Goal: Task Accomplishment & Management: Manage account settings

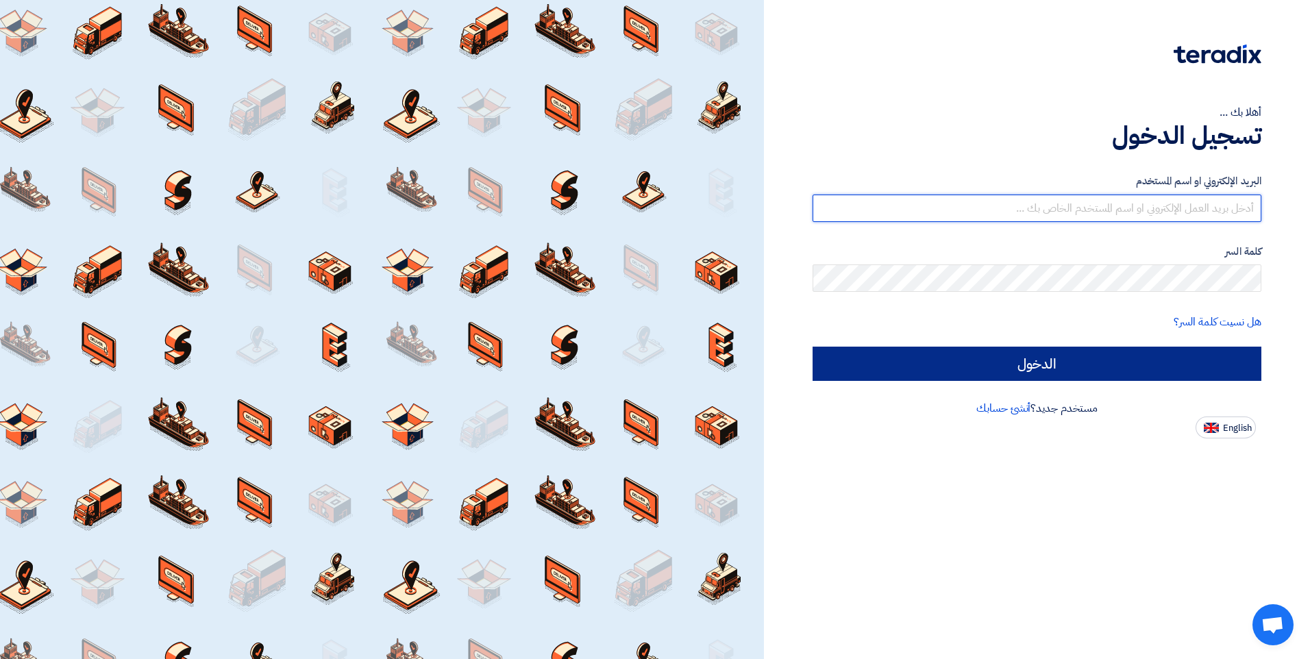
type input "[EMAIL_ADDRESS][DOMAIN_NAME]"
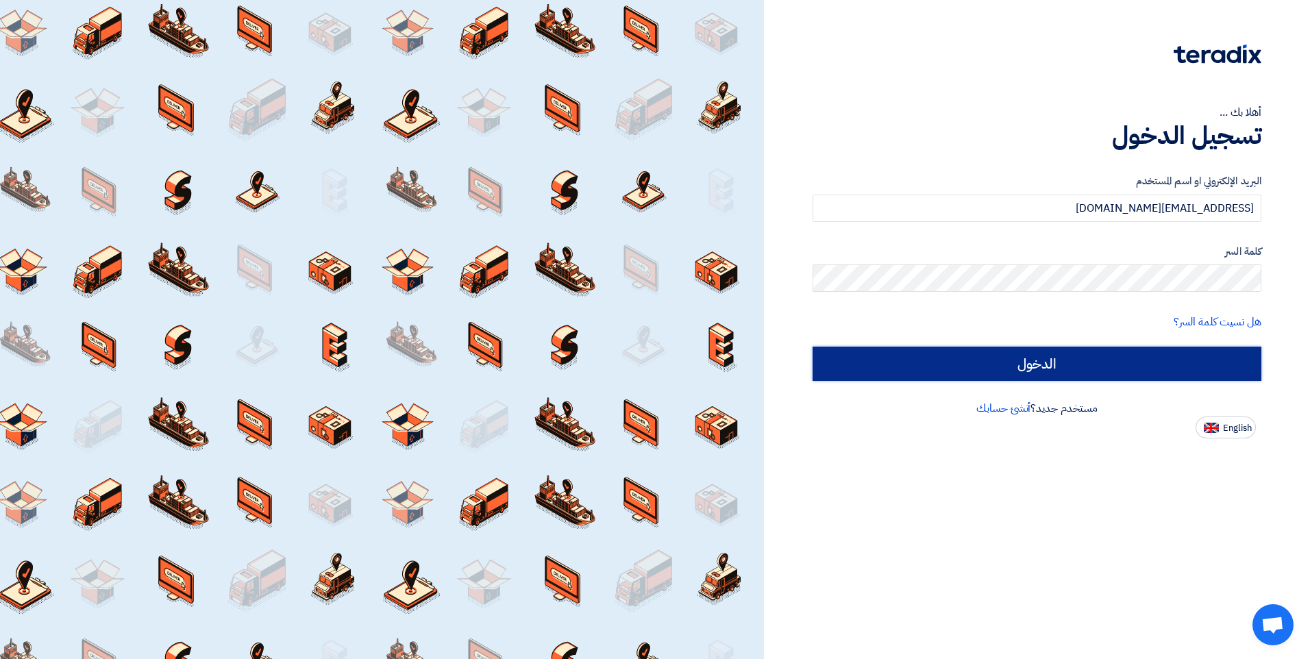
click at [976, 356] on input "الدخول" at bounding box center [1037, 364] width 449 height 34
type input "Sign in"
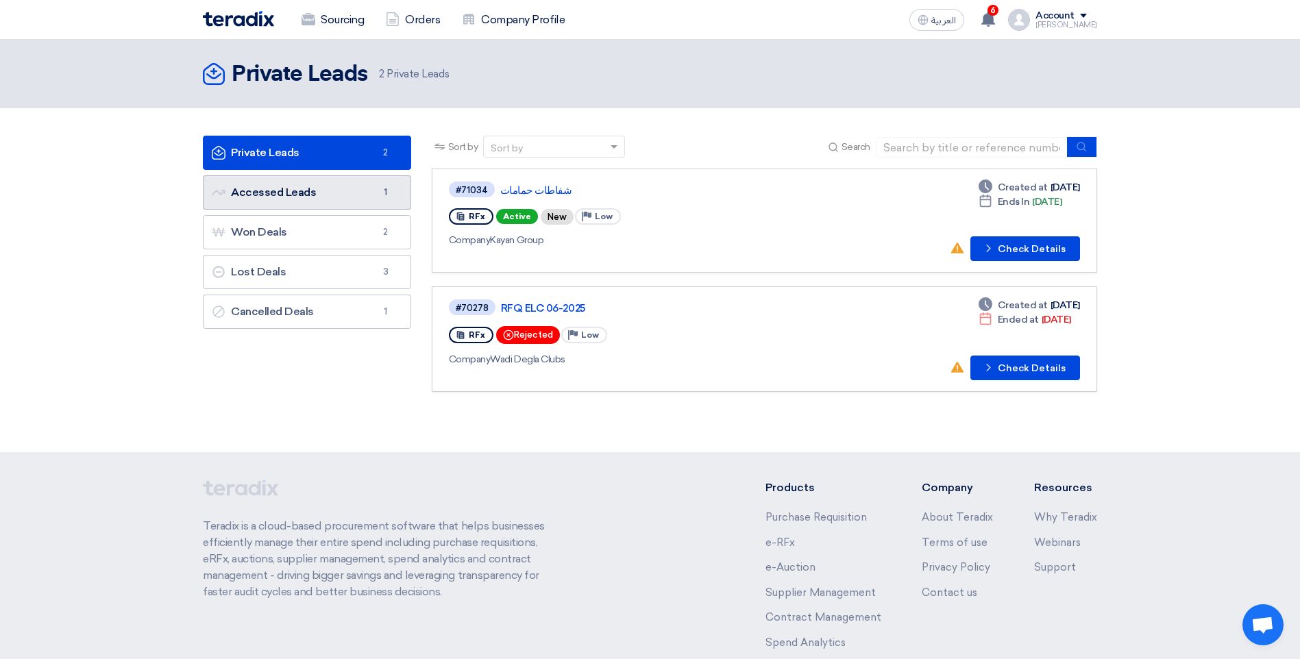
click at [358, 182] on link "Accessed Leads Accessed Leads 1" at bounding box center [307, 192] width 208 height 34
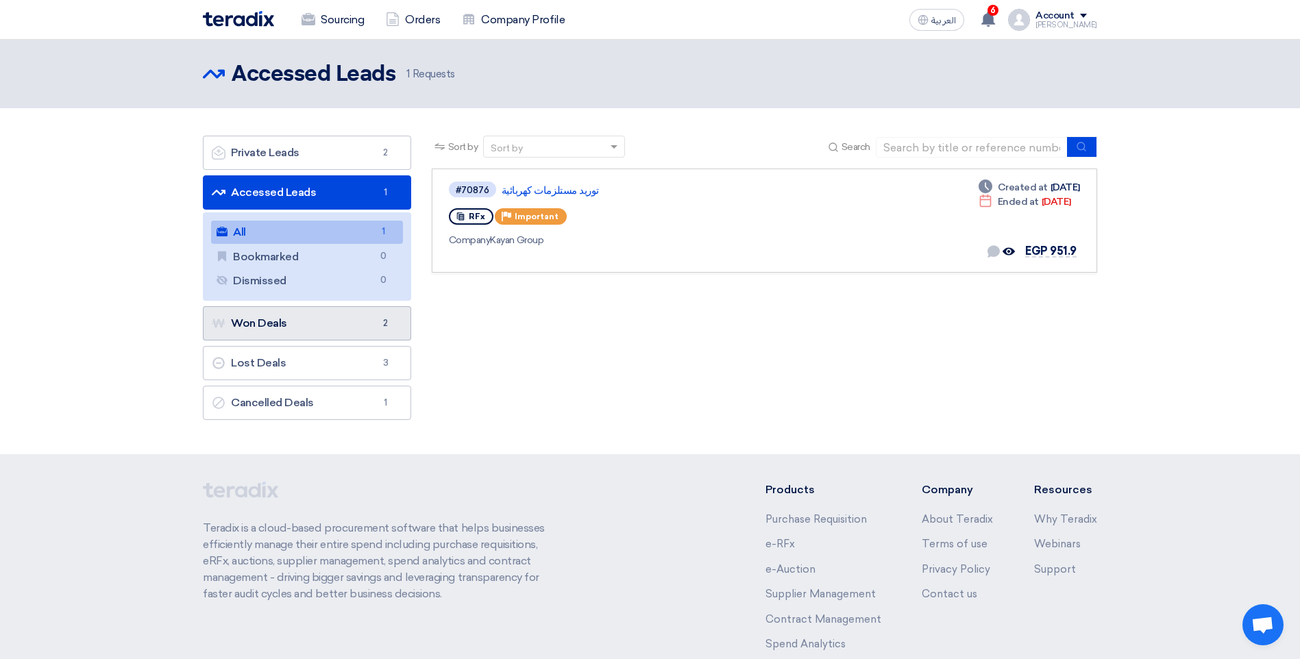
click at [294, 326] on link "Won Deals Won Deals 2" at bounding box center [307, 323] width 208 height 34
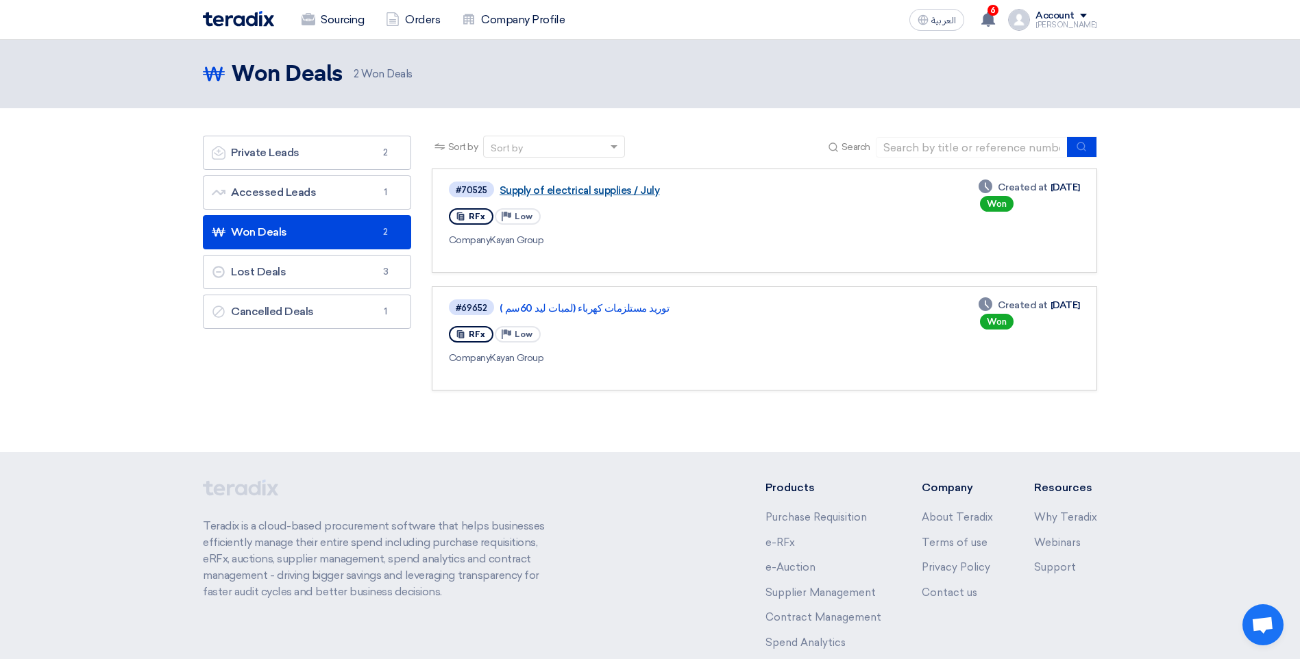
click at [586, 188] on link "Supply of electrical supplies / July" at bounding box center [670, 190] width 343 height 12
click at [336, 286] on link "Lost Deals Lost Deals 3" at bounding box center [307, 272] width 208 height 34
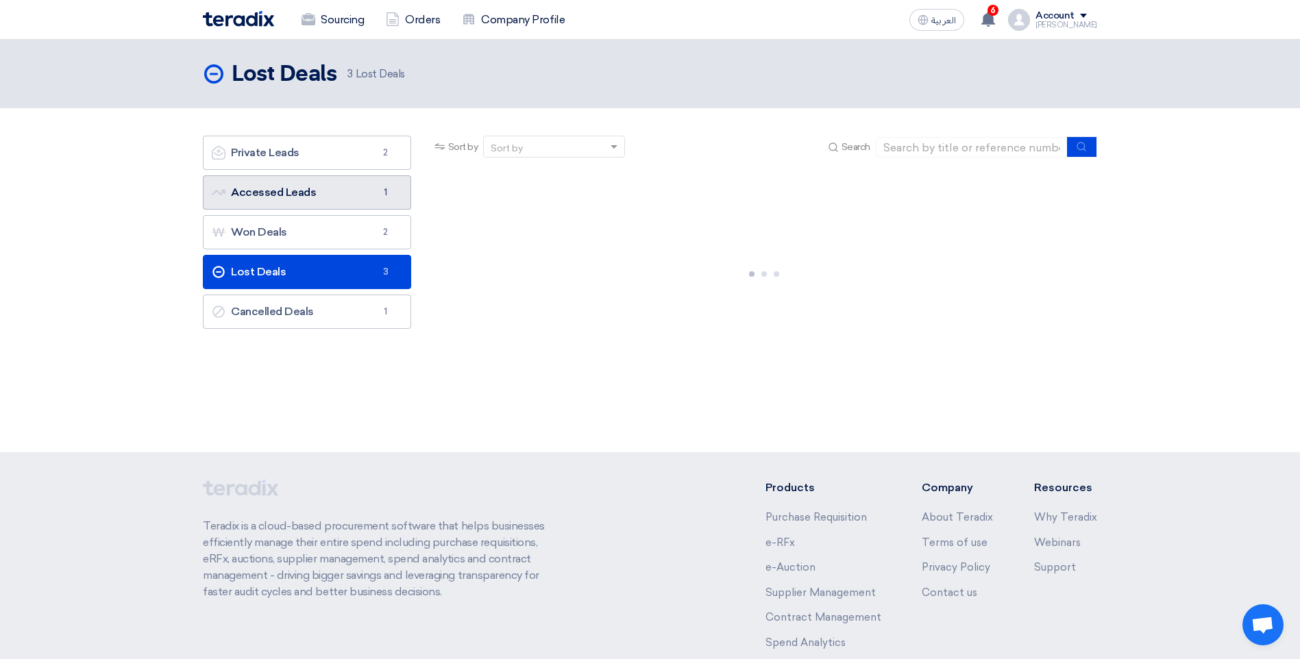
click at [372, 189] on link "Accessed Leads Accessed Leads 1" at bounding box center [307, 192] width 208 height 34
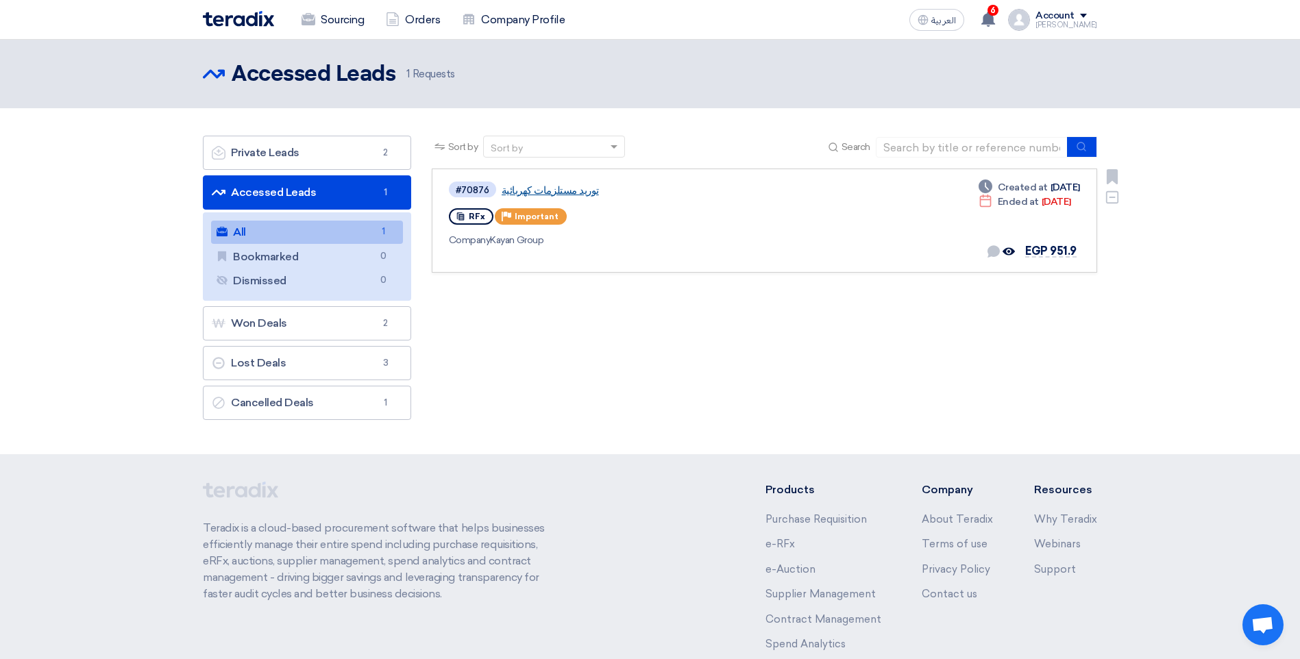
click at [553, 187] on link "توريد مستلزمات كهربائية" at bounding box center [672, 190] width 343 height 12
click at [323, 162] on link "Private Leads Private Leads 2" at bounding box center [307, 153] width 208 height 34
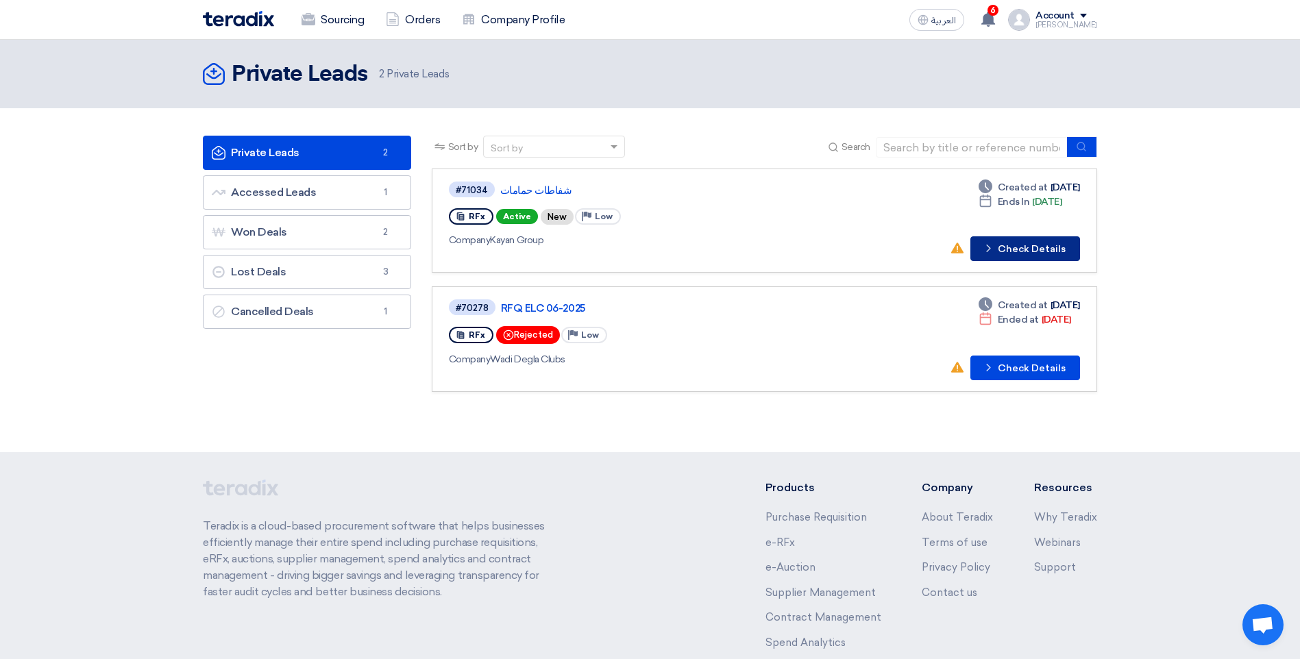
click at [1024, 245] on button "Check details Check Details" at bounding box center [1025, 248] width 110 height 25
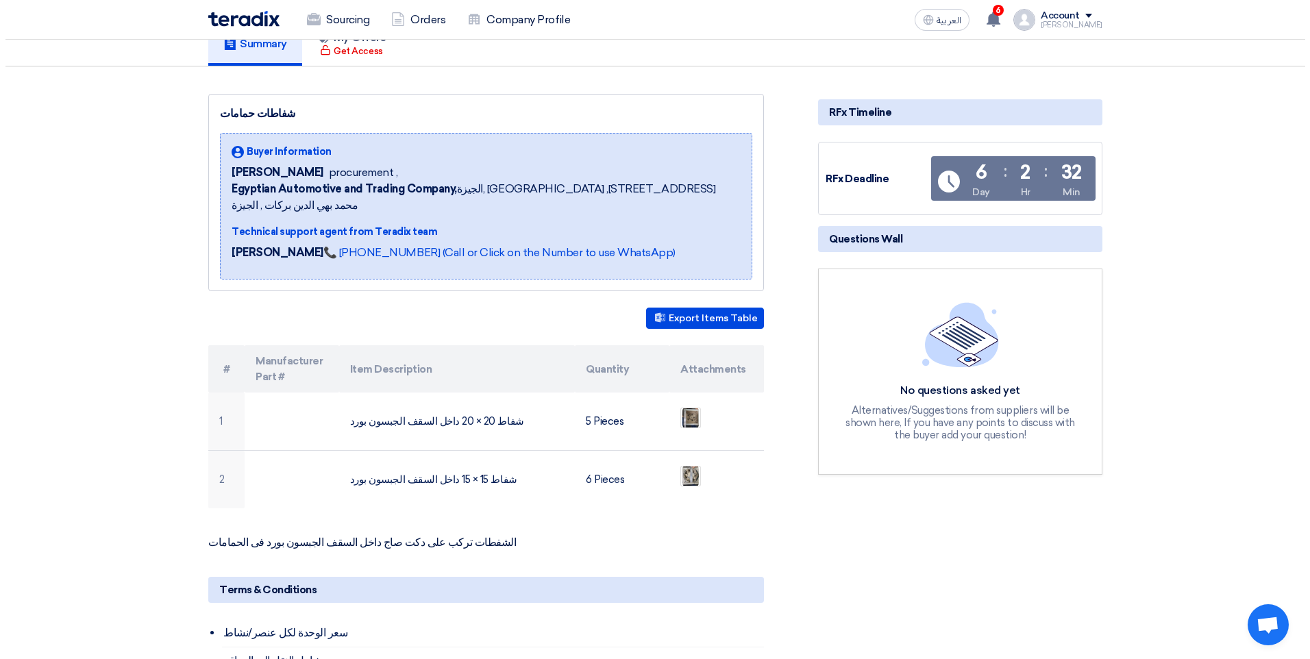
scroll to position [137, 0]
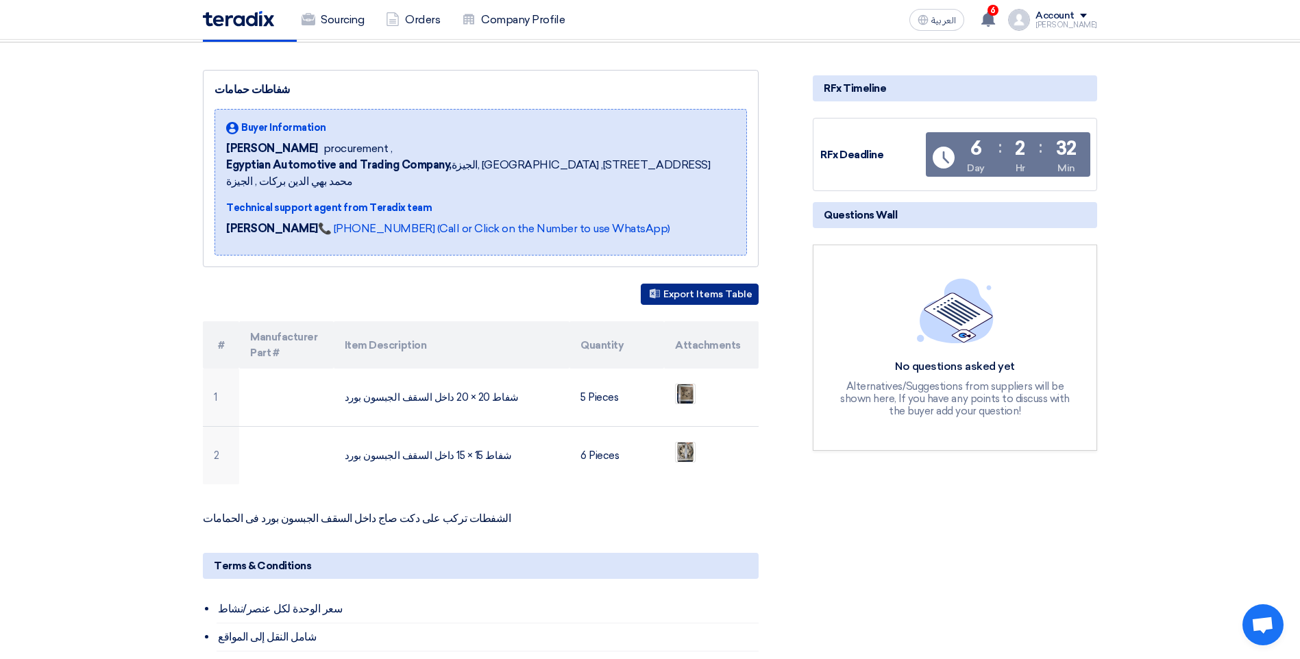
click at [738, 288] on button "Export Items Table" at bounding box center [700, 294] width 118 height 21
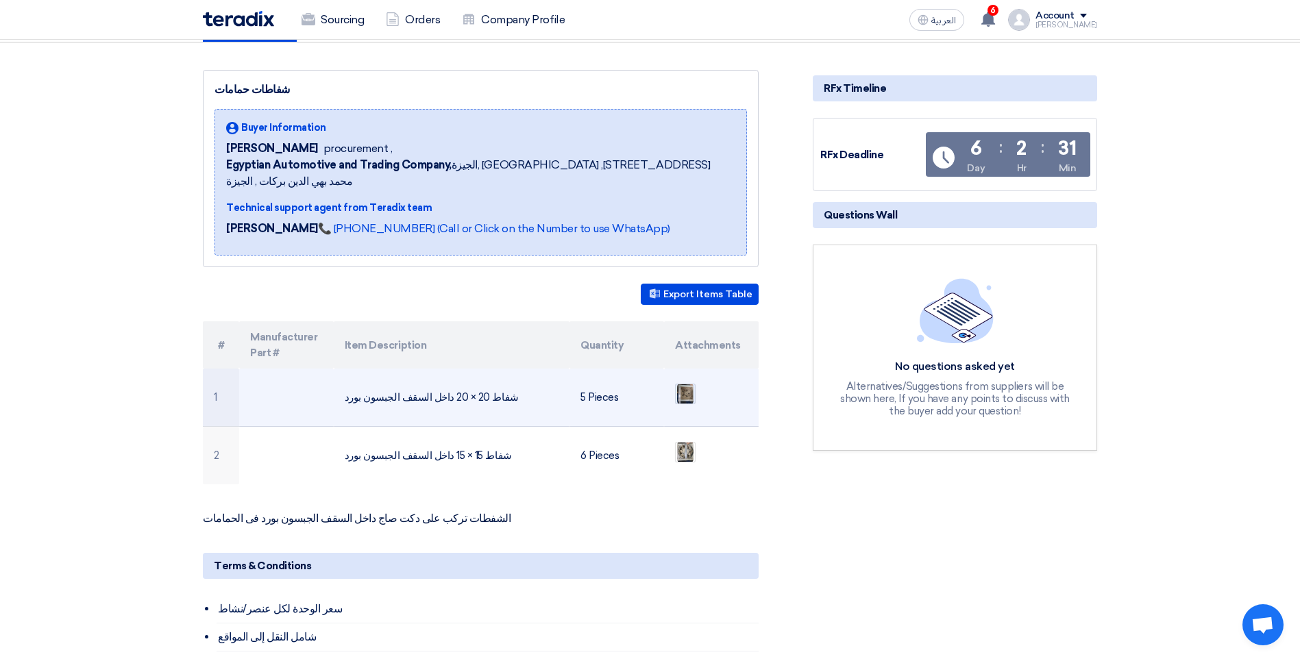
click at [678, 382] on img at bounding box center [685, 394] width 19 height 25
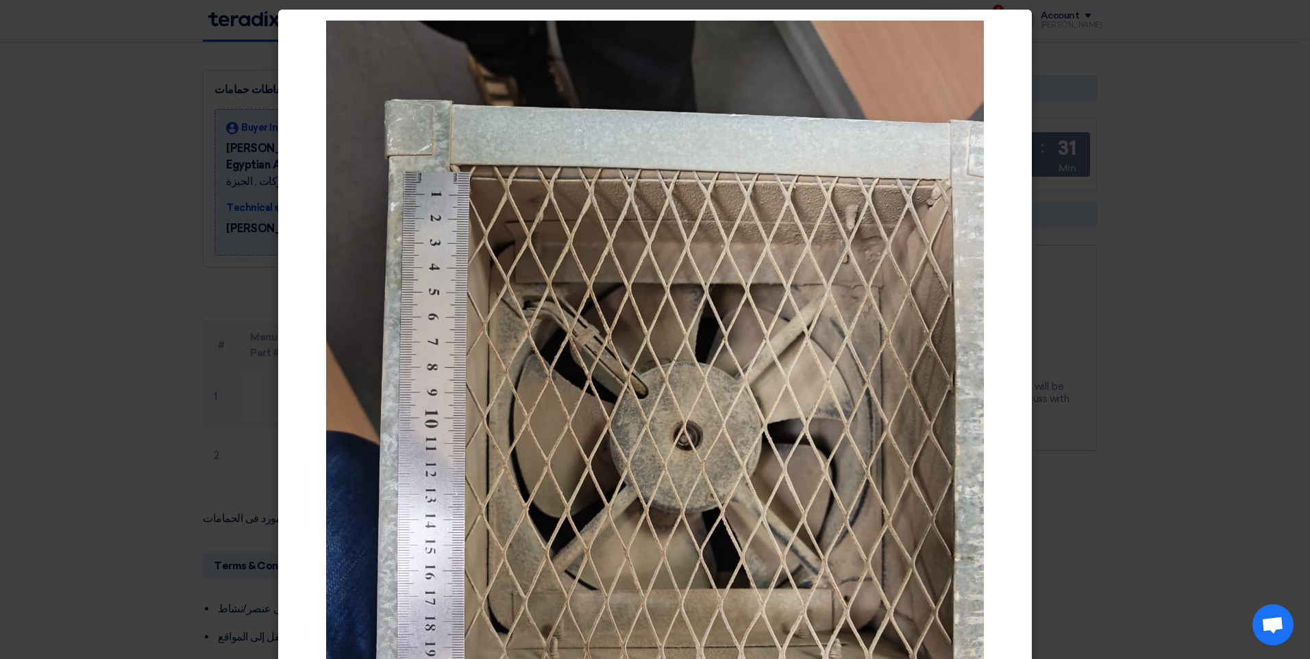
scroll to position [0, 0]
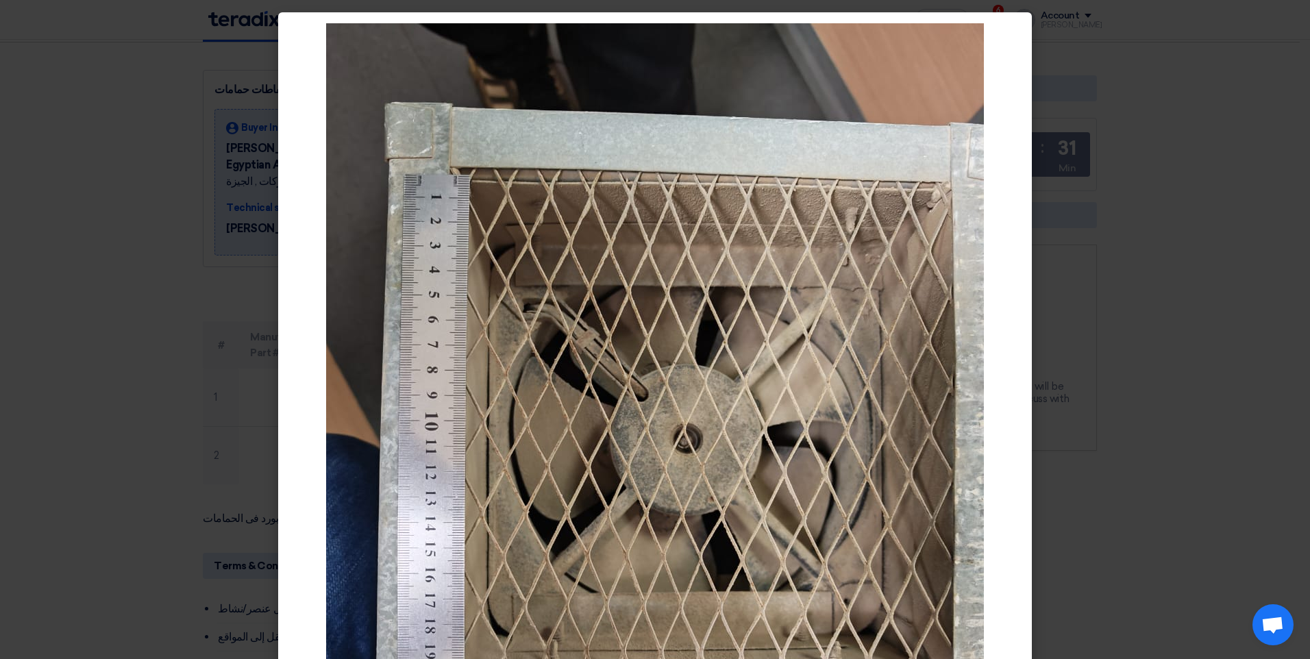
click at [234, 129] on modal-container at bounding box center [655, 329] width 1310 height 659
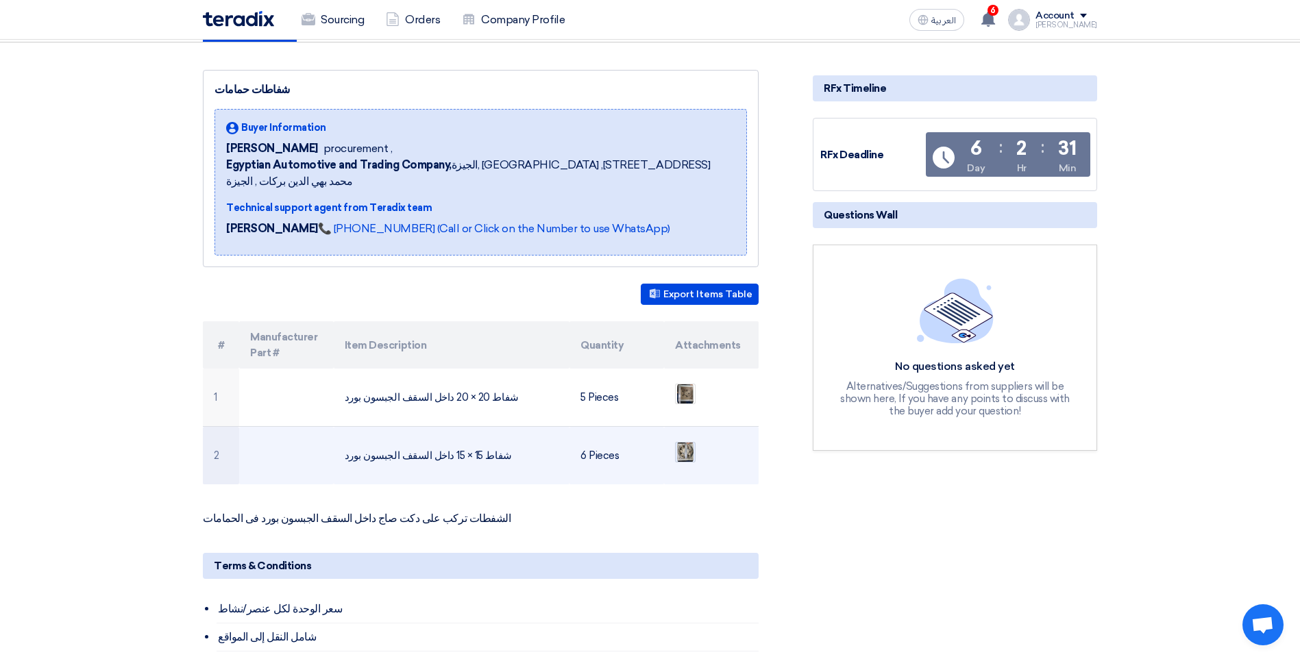
click at [689, 440] on img at bounding box center [685, 452] width 19 height 25
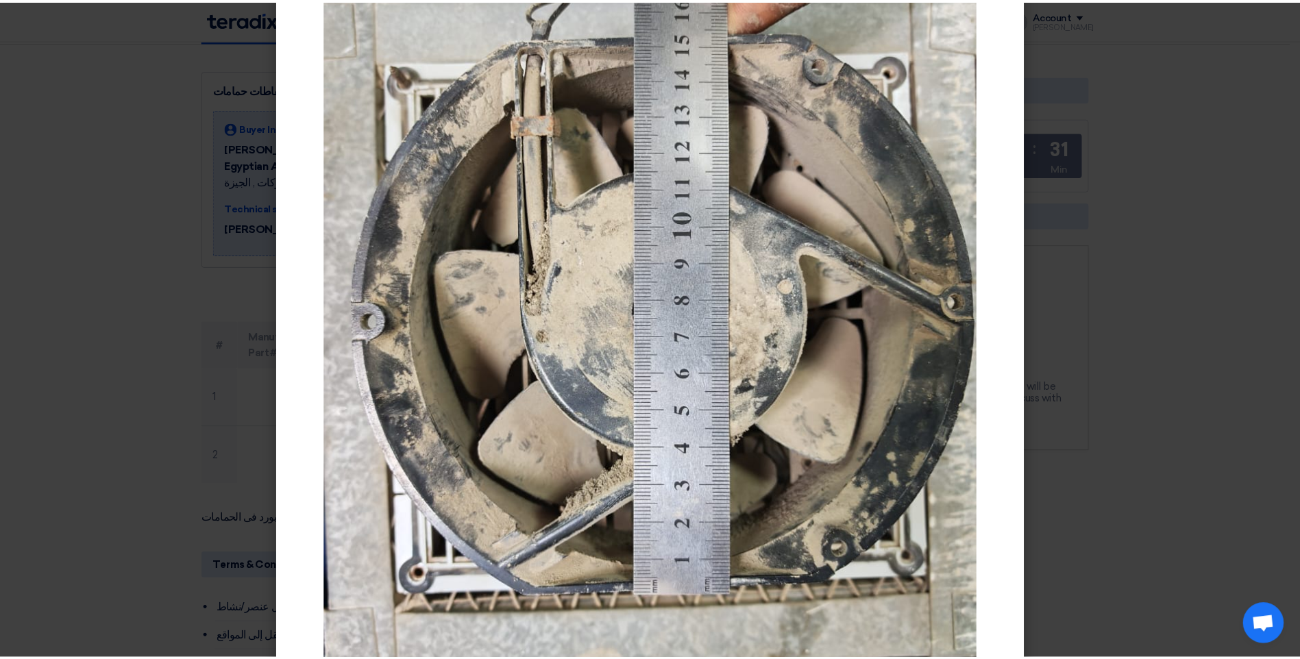
scroll to position [137, 0]
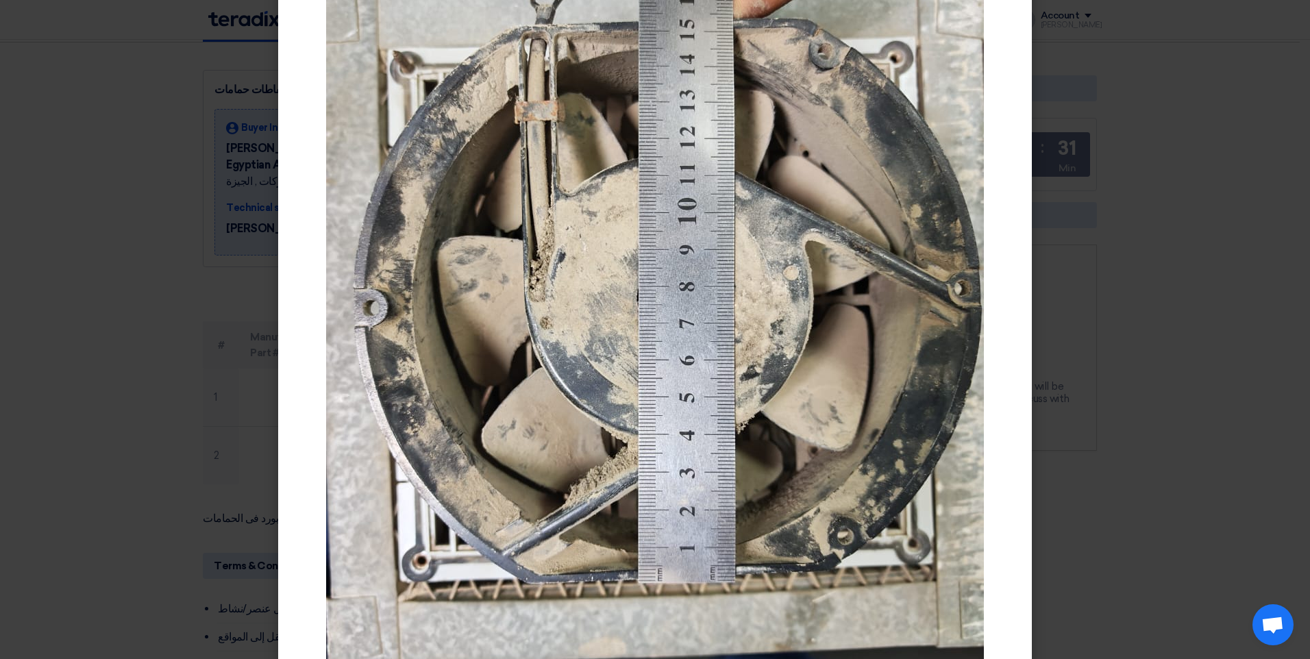
click at [297, 178] on div at bounding box center [655, 324] width 754 height 899
click at [191, 173] on modal-container at bounding box center [655, 329] width 1310 height 659
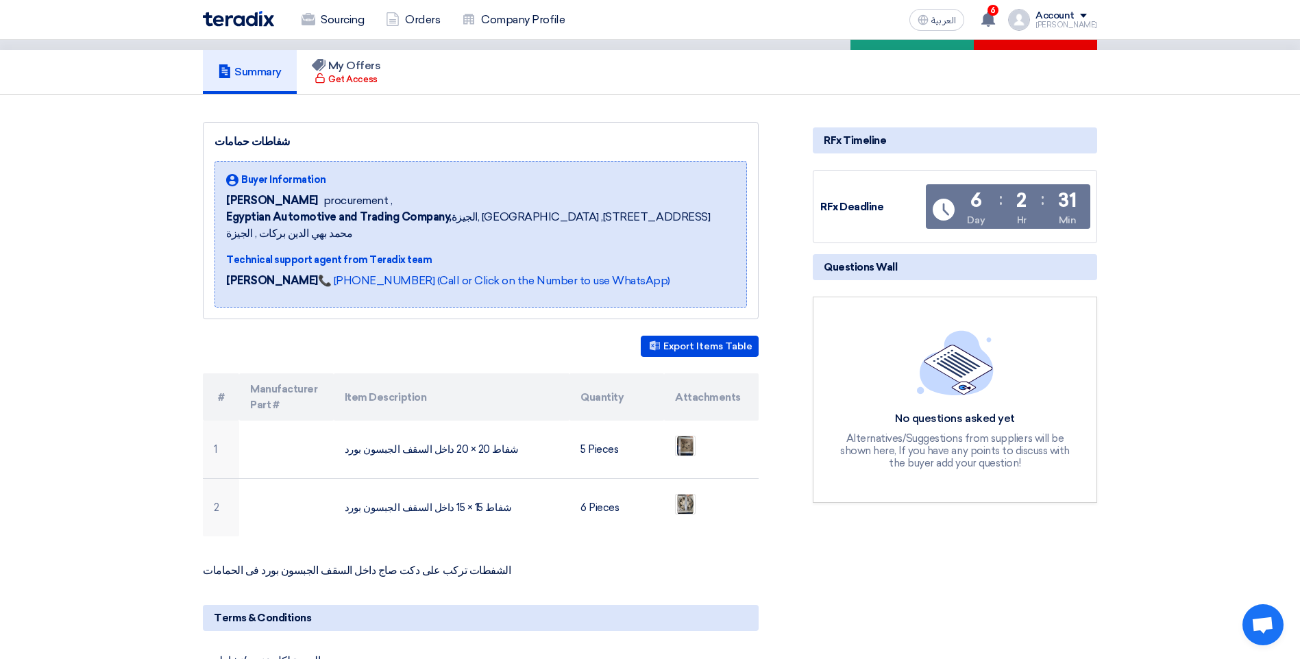
scroll to position [0, 0]
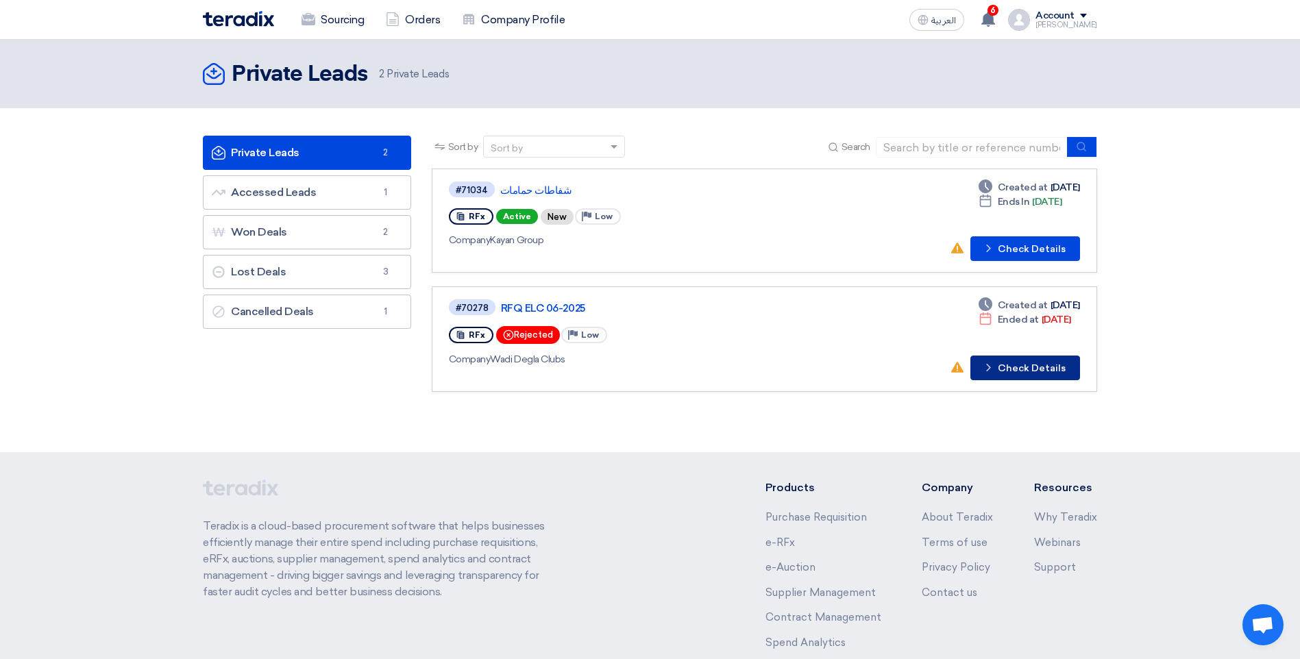
click at [1044, 364] on button "Check details Check Details" at bounding box center [1025, 368] width 110 height 25
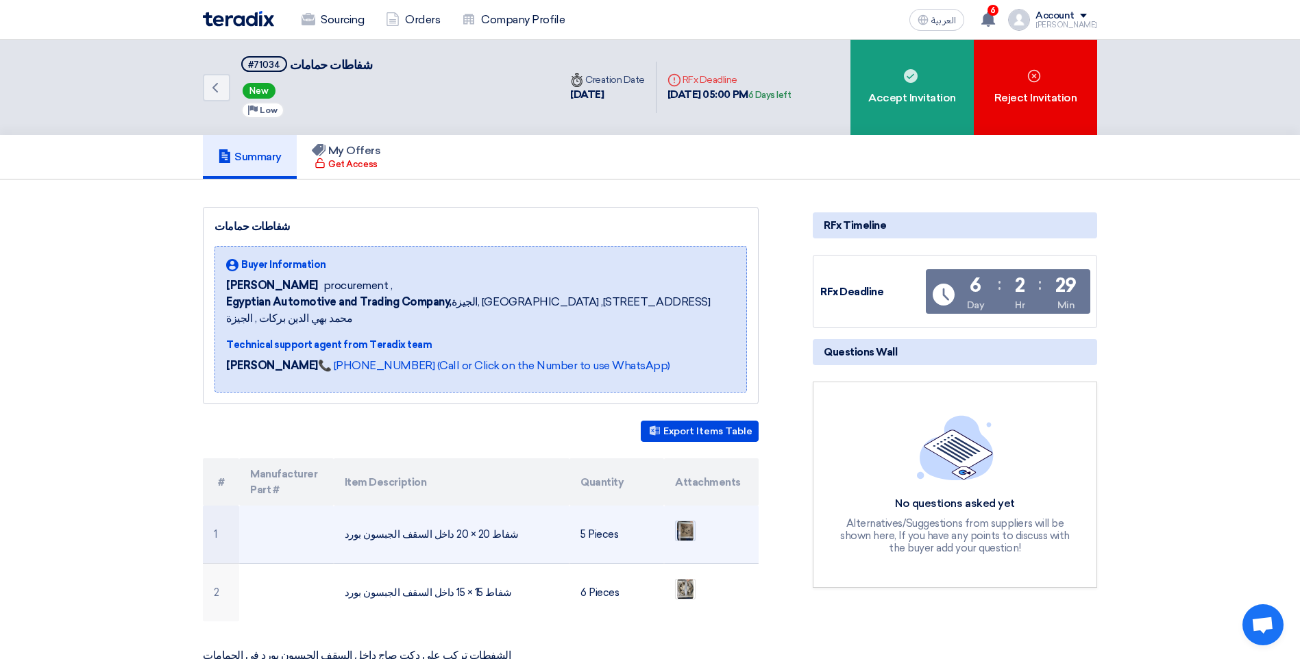
click at [681, 519] on img at bounding box center [685, 531] width 19 height 25
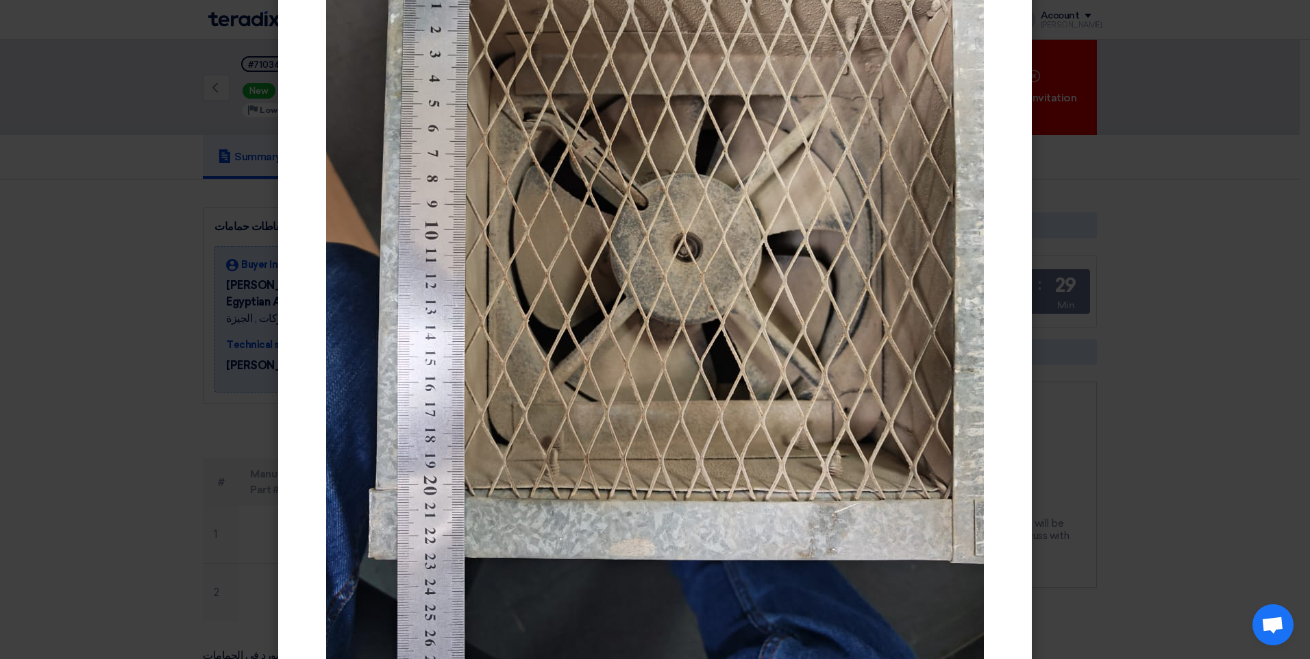
scroll to position [206, 0]
